Goal: Information Seeking & Learning: Learn about a topic

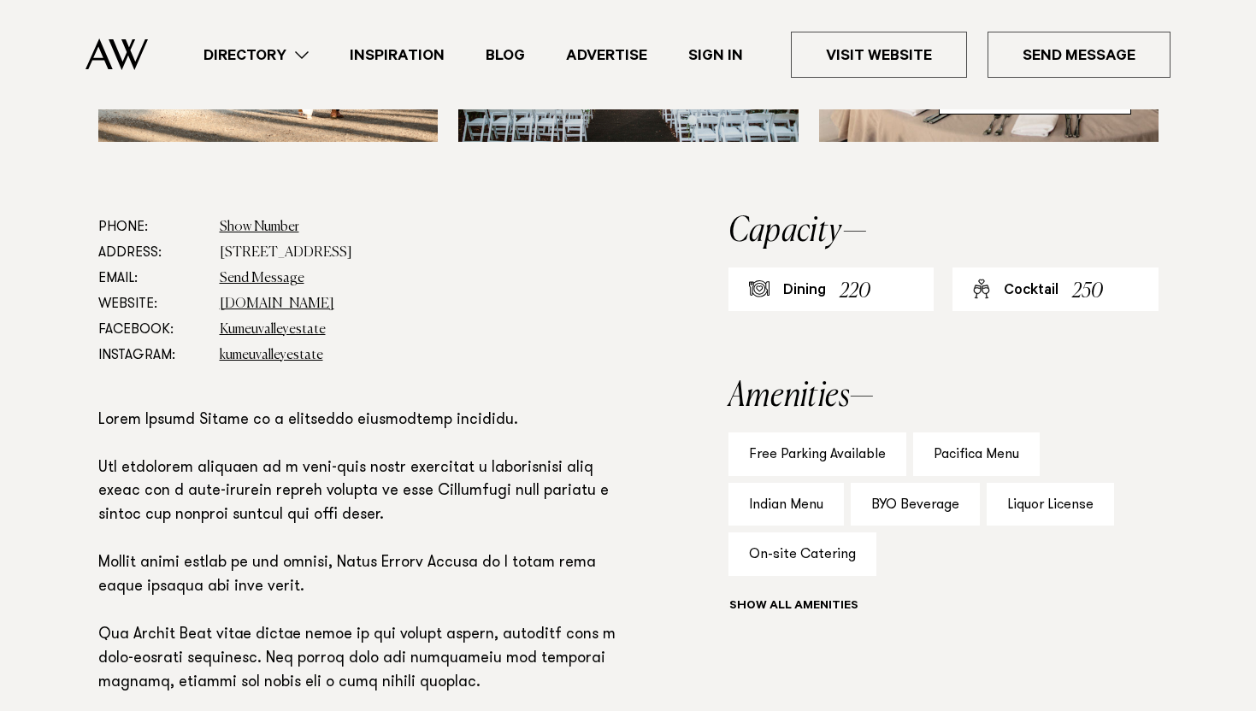
scroll to position [868, 0]
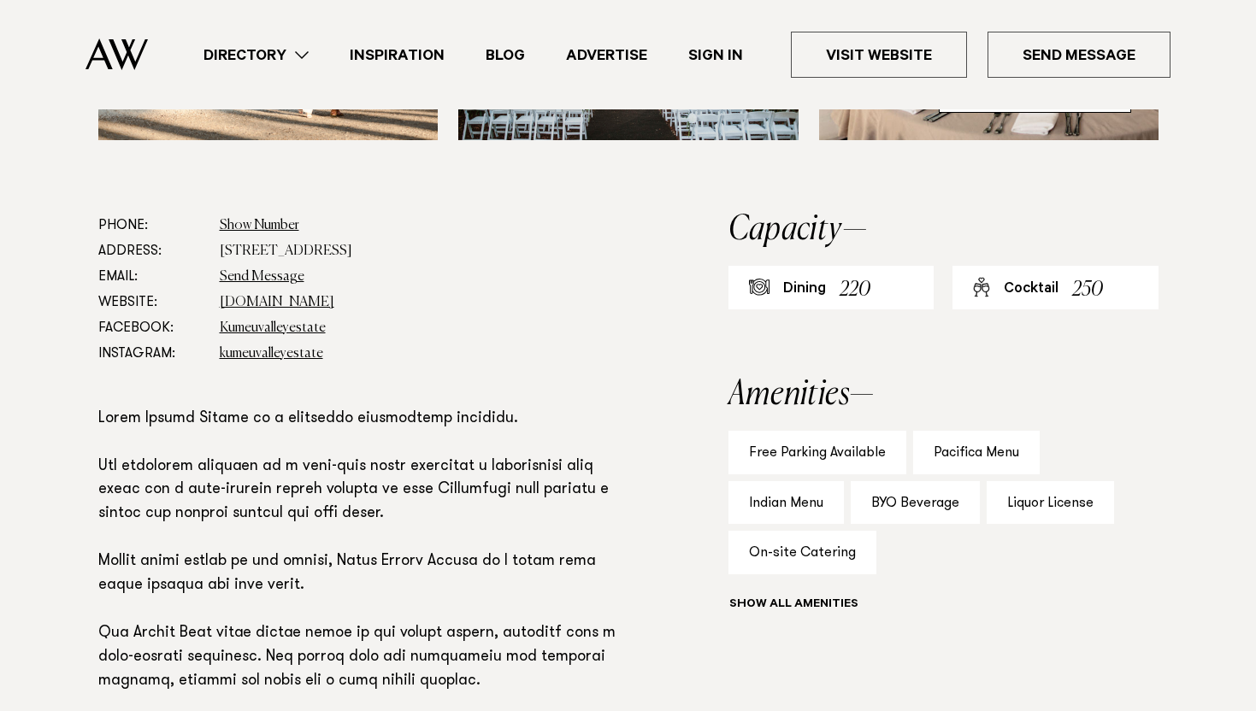
scroll to position [868, 0]
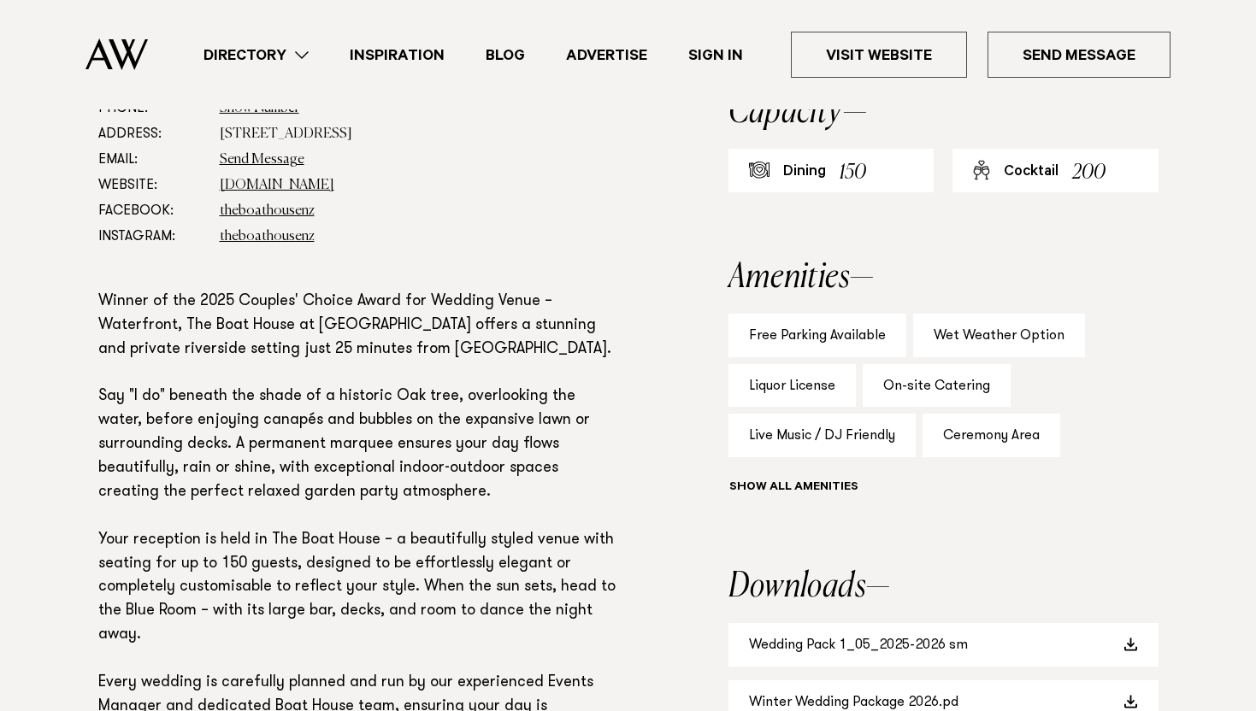
scroll to position [1005, 0]
